Goal: Obtain resource: Download file/media

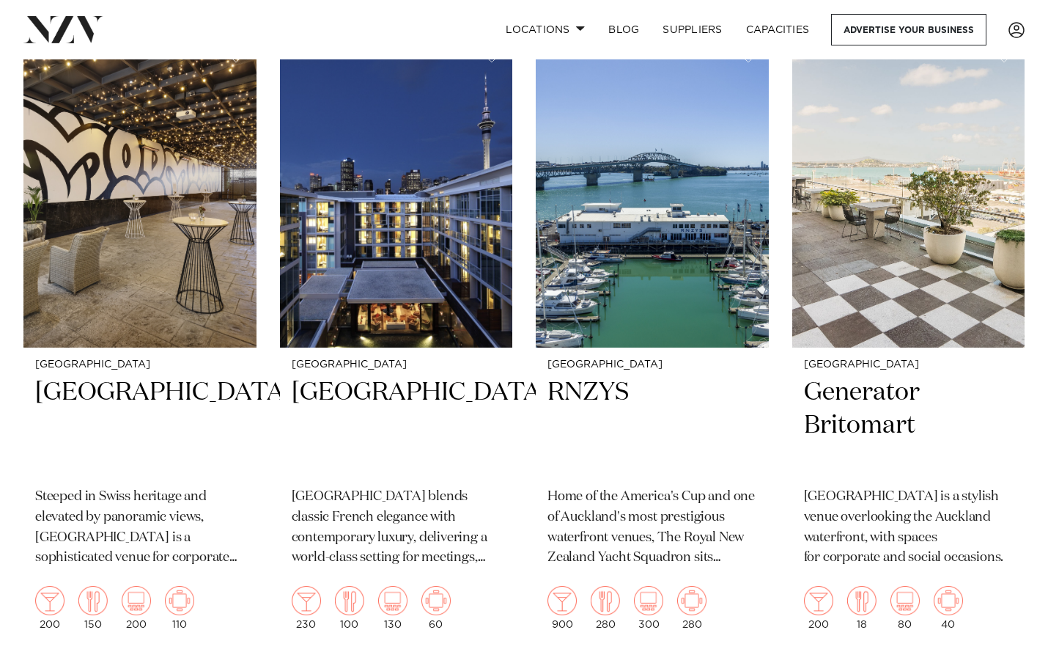
scroll to position [1655, 0]
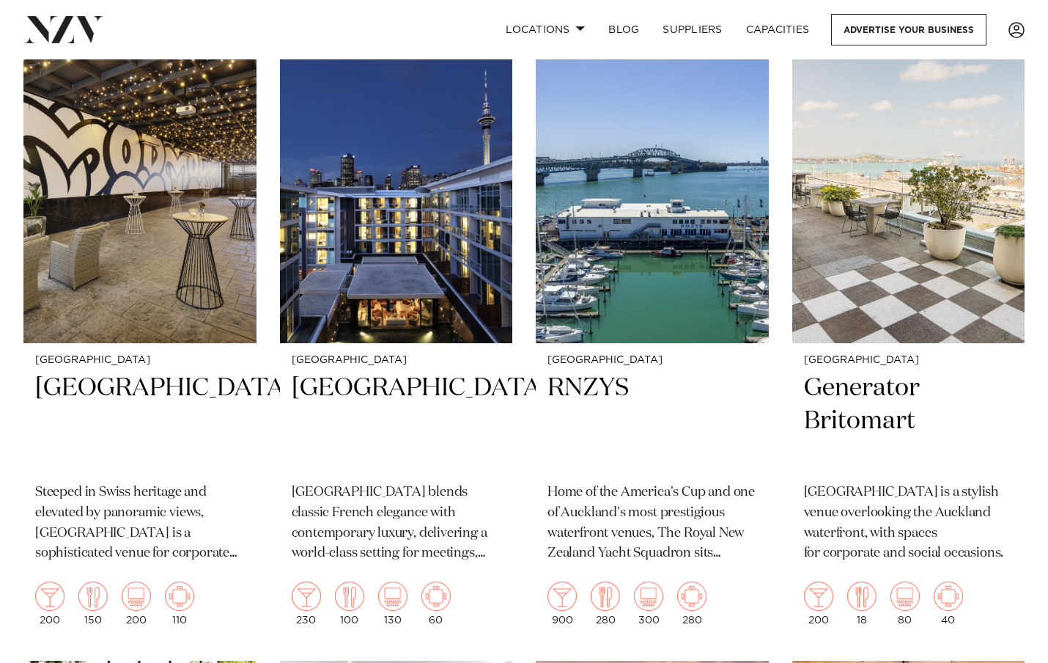
click at [543, 515] on div "Auckland RNZYS Home of the America's Cup and one of Auckland's most prestigious…" at bounding box center [652, 490] width 233 height 294
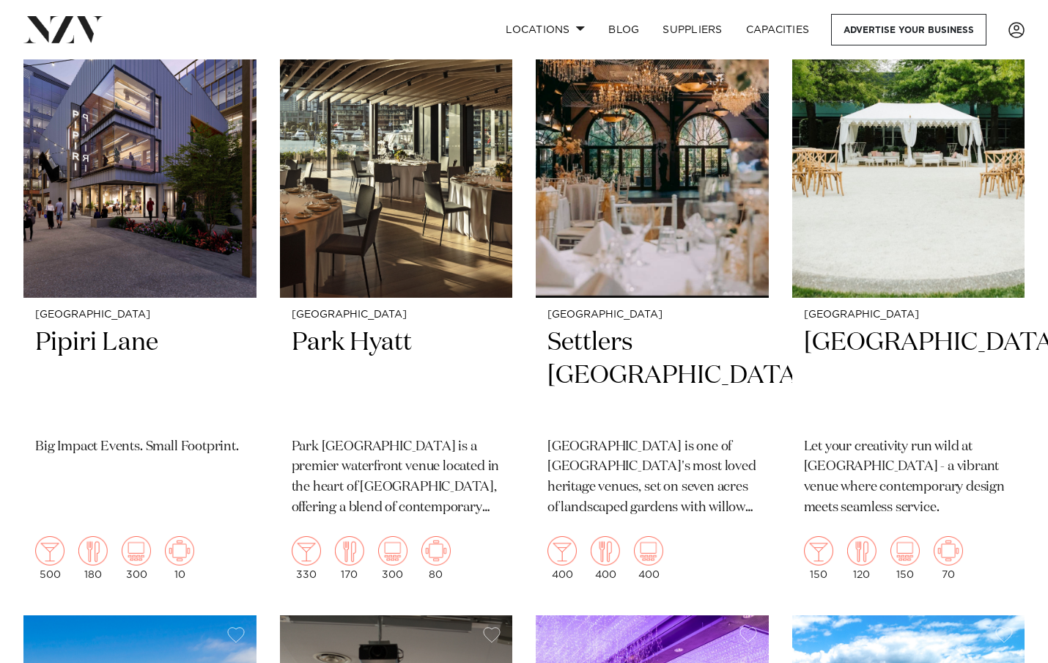
scroll to position [4851, 0]
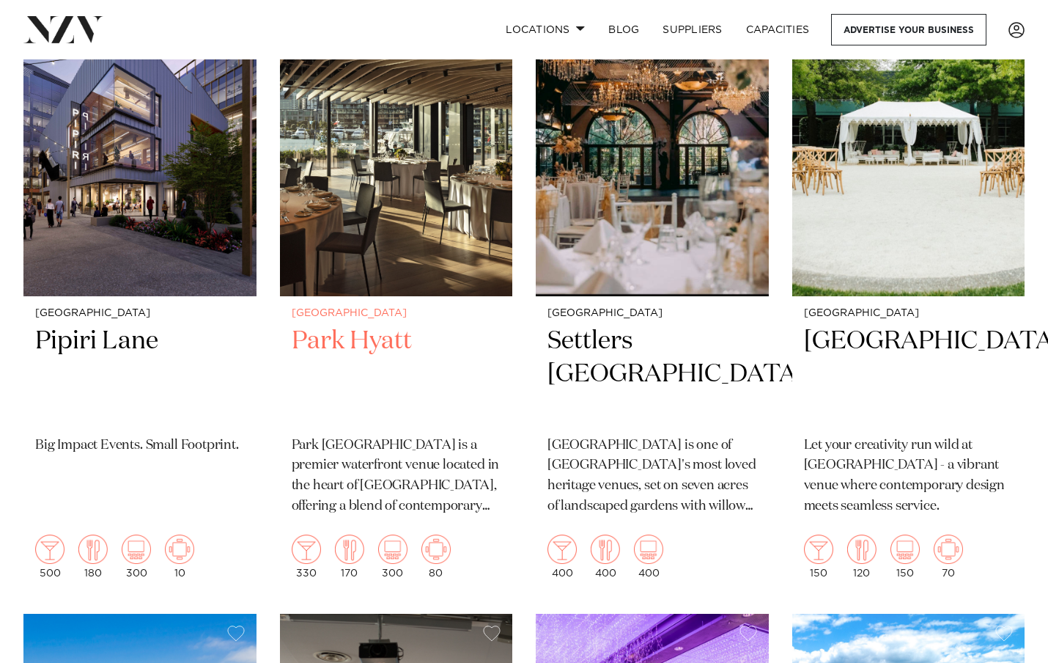
click at [372, 325] on h2 "Park Hyatt" at bounding box center [397, 374] width 210 height 99
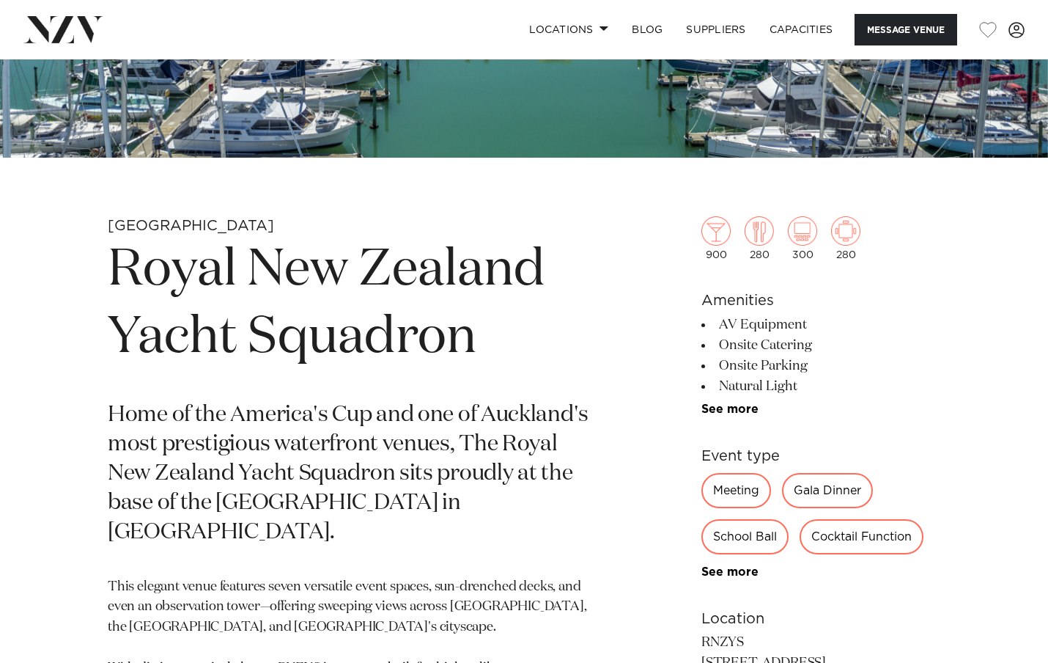
scroll to position [383, 0]
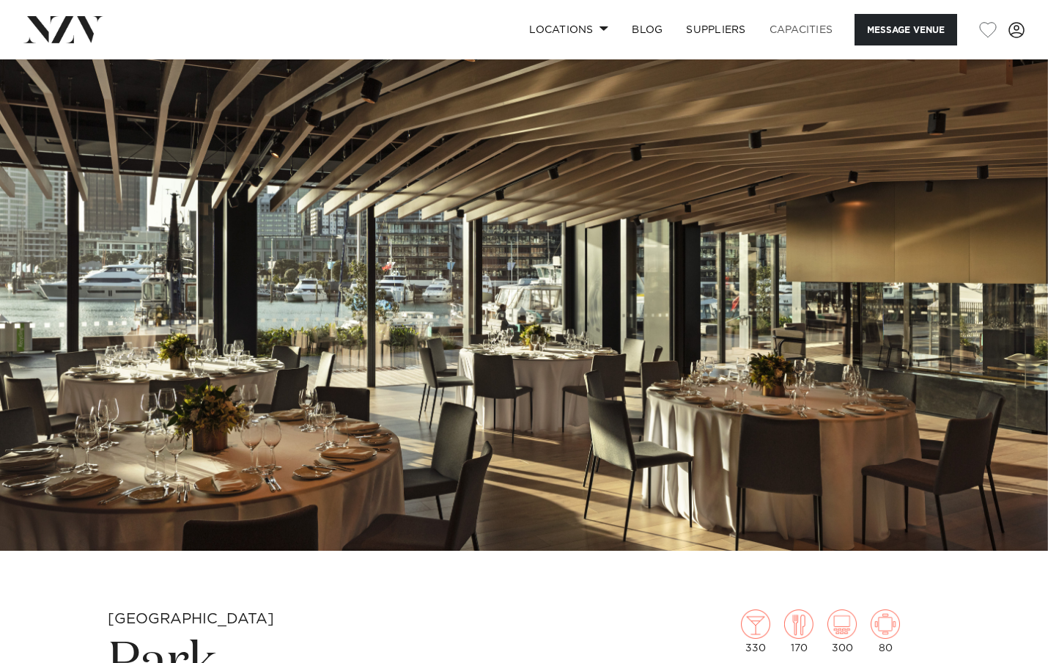
click at [787, 37] on link "Capacities" at bounding box center [801, 30] width 87 height 32
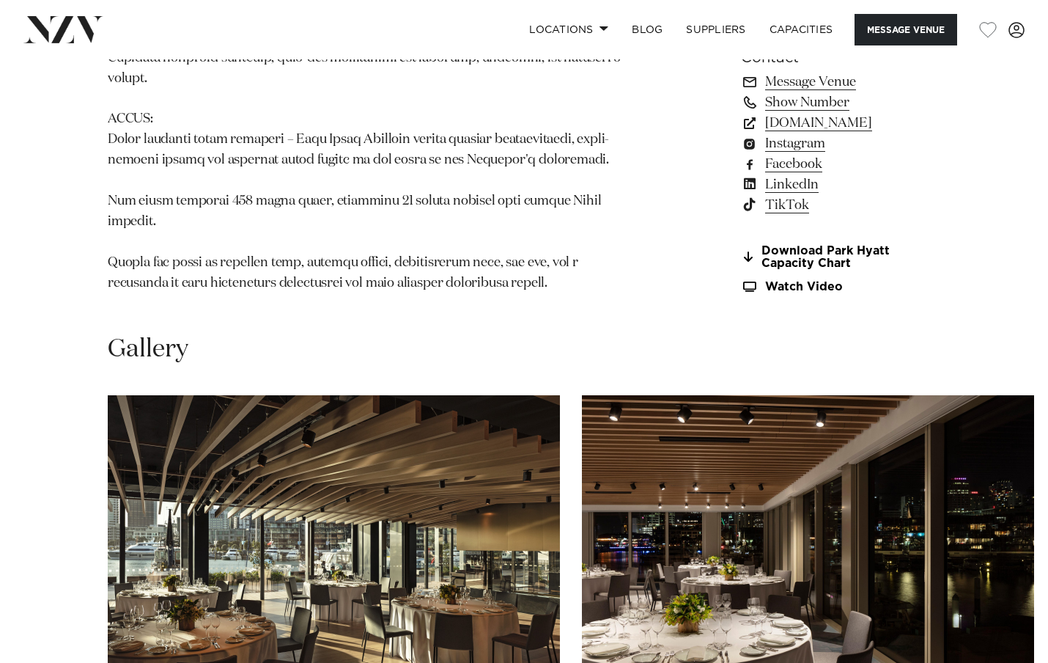
scroll to position [1449, 0]
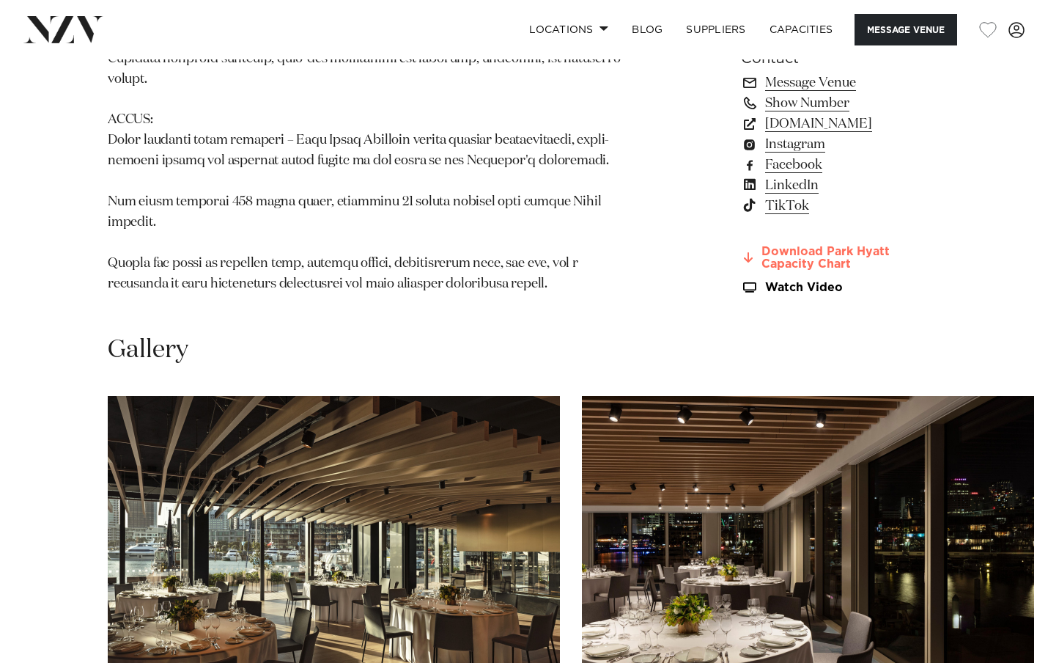
click at [758, 246] on link "Download Park Hyatt Capacity Chart" at bounding box center [840, 258] width 199 height 25
